Goal: Check status: Check status

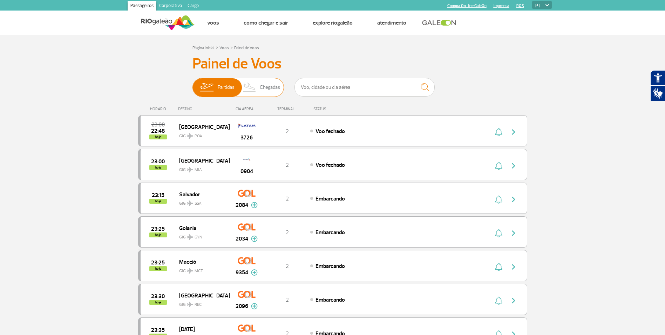
click at [261, 89] on span "Chegadas" at bounding box center [270, 87] width 20 height 18
click at [193, 84] on input "Partidas Chegadas" at bounding box center [193, 84] width 0 height 0
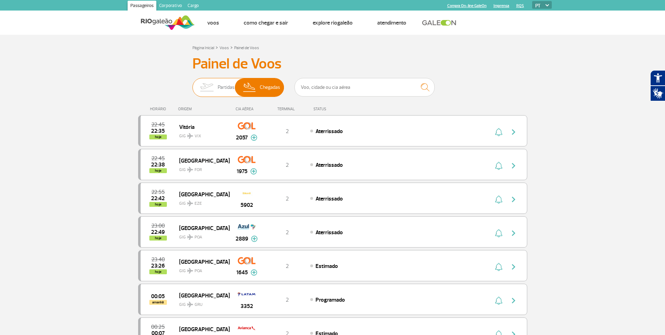
click at [201, 86] on img at bounding box center [207, 87] width 22 height 18
click at [193, 84] on input "Partidas Chegadas" at bounding box center [193, 84] width 0 height 0
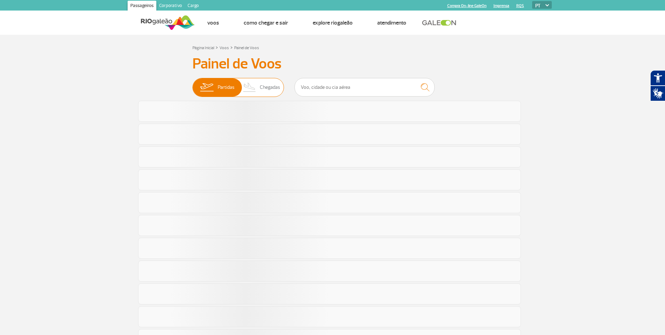
click at [252, 88] on img at bounding box center [250, 87] width 21 height 18
click at [193, 84] on input "Partidas Chegadas" at bounding box center [193, 84] width 0 height 0
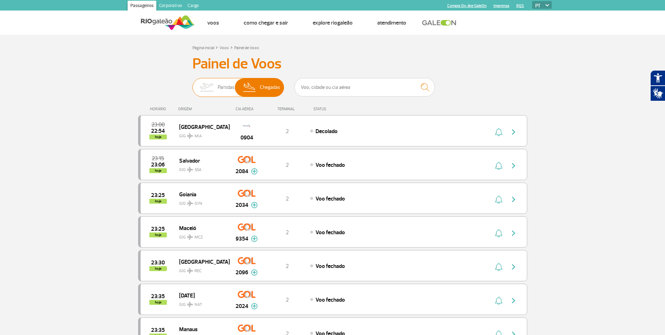
click at [229, 93] on span "Partidas" at bounding box center [226, 87] width 17 height 18
click at [193, 84] on input "Partidas Chegadas" at bounding box center [193, 84] width 0 height 0
click at [262, 92] on span "Chegadas" at bounding box center [270, 87] width 20 height 18
click at [193, 84] on input "Partidas Chegadas" at bounding box center [193, 84] width 0 height 0
